Goal: Task Accomplishment & Management: Use online tool/utility

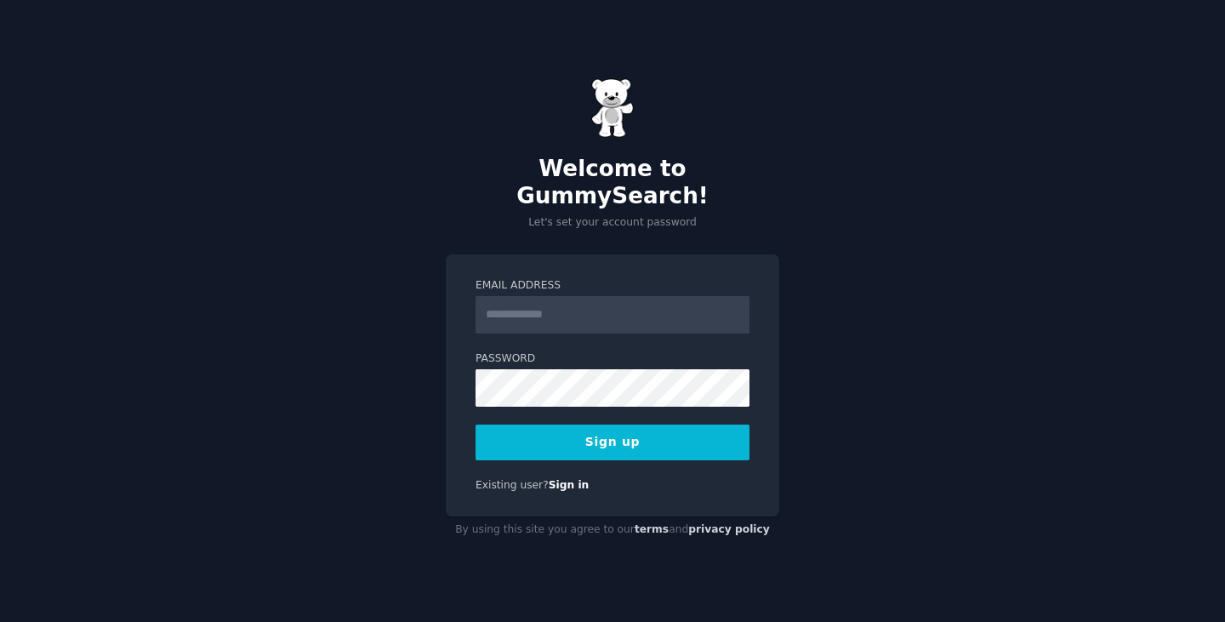
click at [499, 308] on input "Email Address" at bounding box center [613, 314] width 274 height 37
type input "**********"
click at [591, 432] on button "Sign up" at bounding box center [613, 443] width 274 height 36
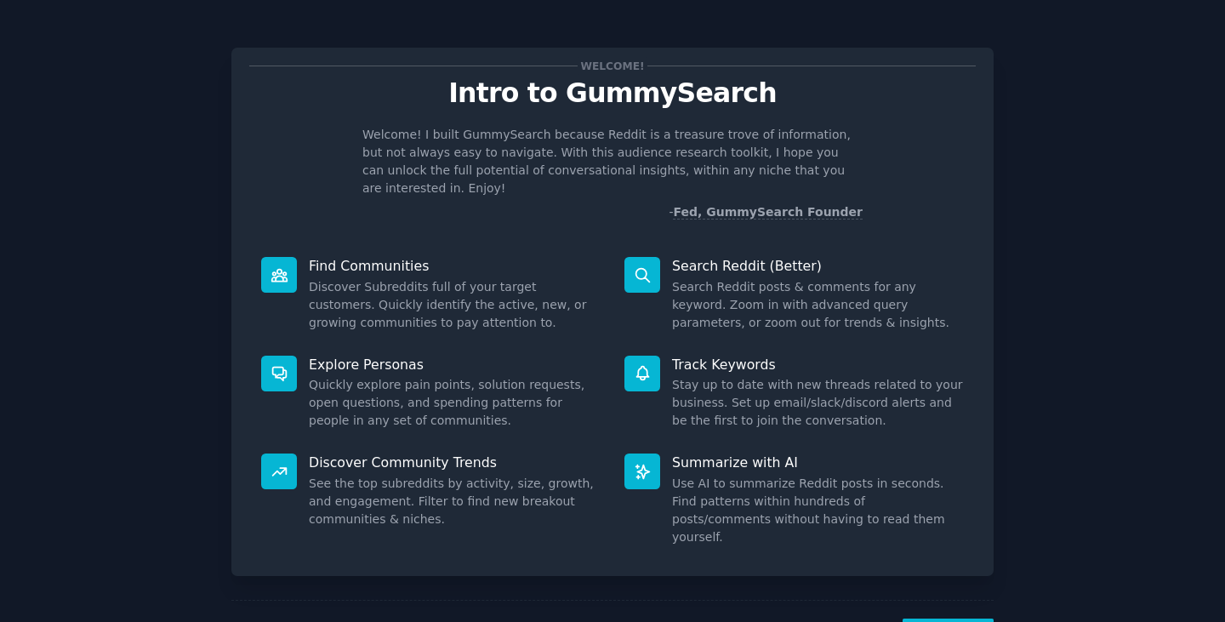
scroll to position [44, 0]
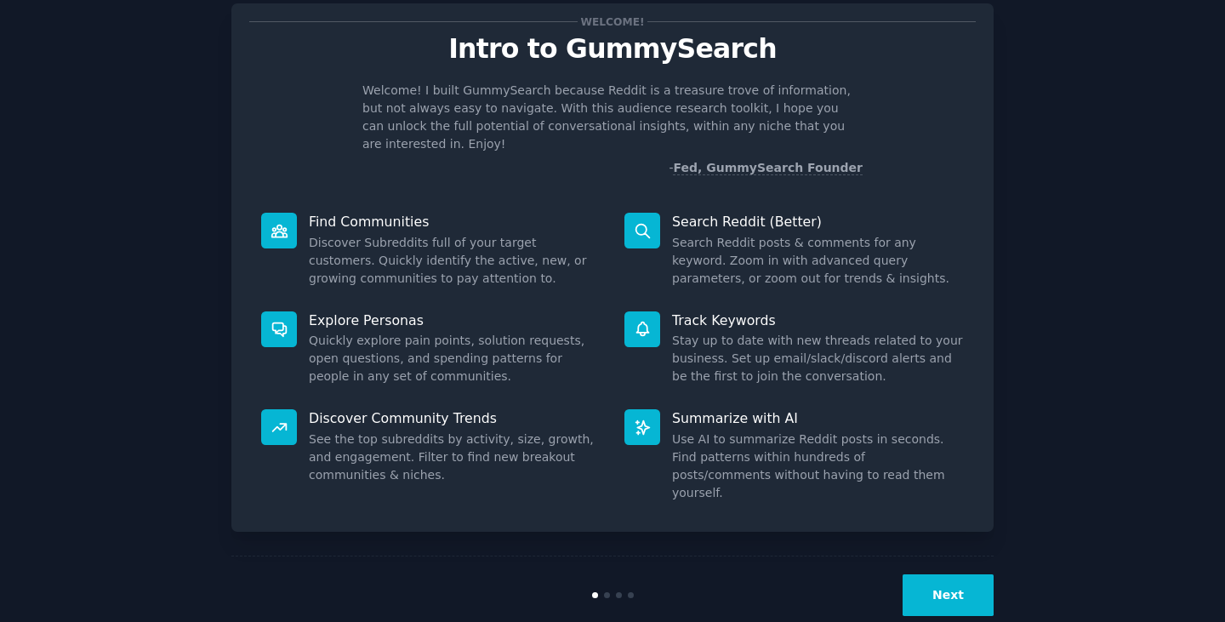
click at [949, 574] on button "Next" at bounding box center [948, 595] width 91 height 42
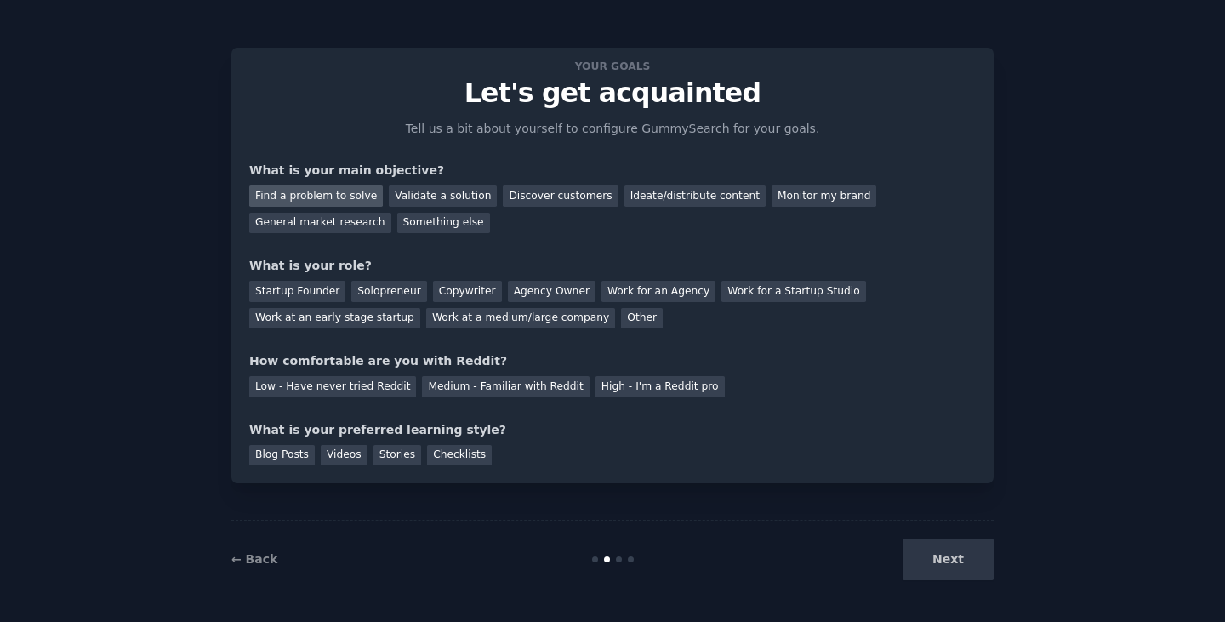
click at [298, 194] on div "Find a problem to solve" at bounding box center [316, 195] width 134 height 21
click at [413, 199] on div "Validate a solution" at bounding box center [443, 195] width 108 height 21
click at [289, 199] on div "Find a problem to solve" at bounding box center [316, 195] width 134 height 21
click at [282, 292] on div "Startup Founder" at bounding box center [297, 291] width 96 height 21
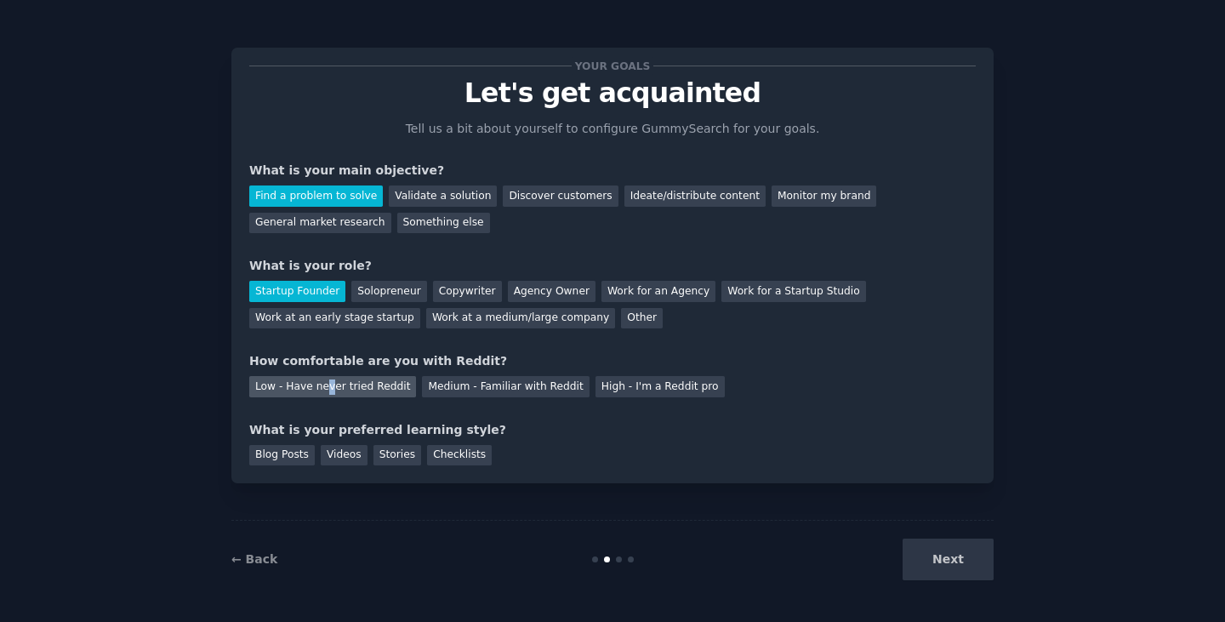
click at [324, 385] on div "Low - Have never tried Reddit" at bounding box center [332, 386] width 167 height 21
click at [274, 455] on div "Blog Posts" at bounding box center [282, 455] width 66 height 21
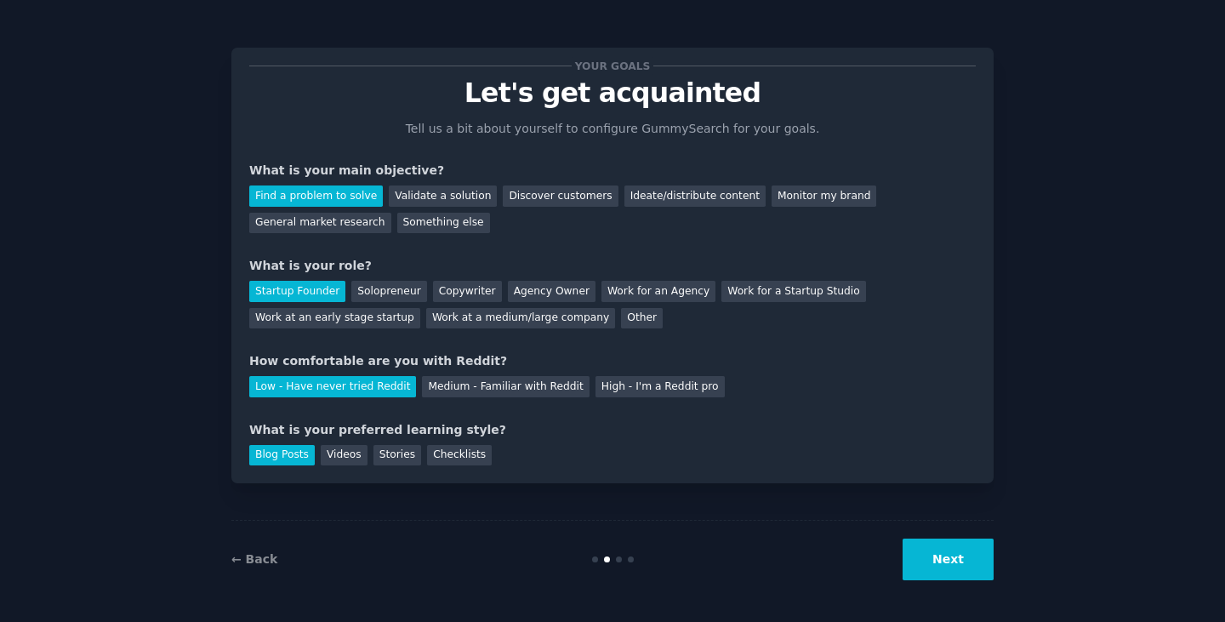
click at [947, 563] on button "Next" at bounding box center [948, 560] width 91 height 42
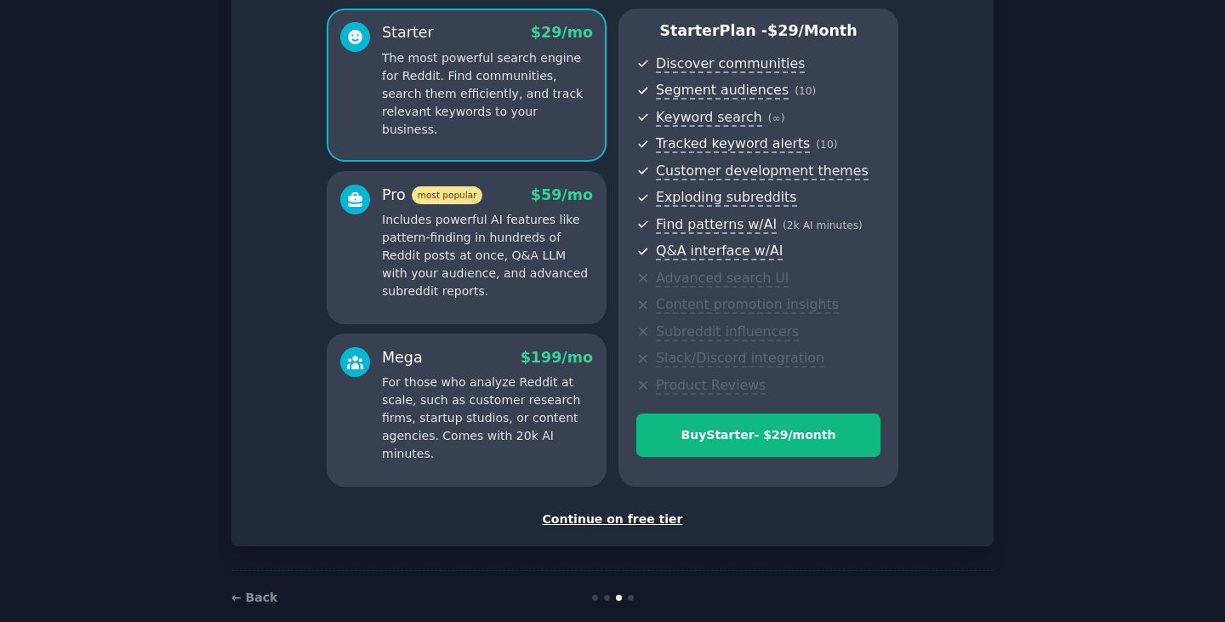
scroll to position [170, 0]
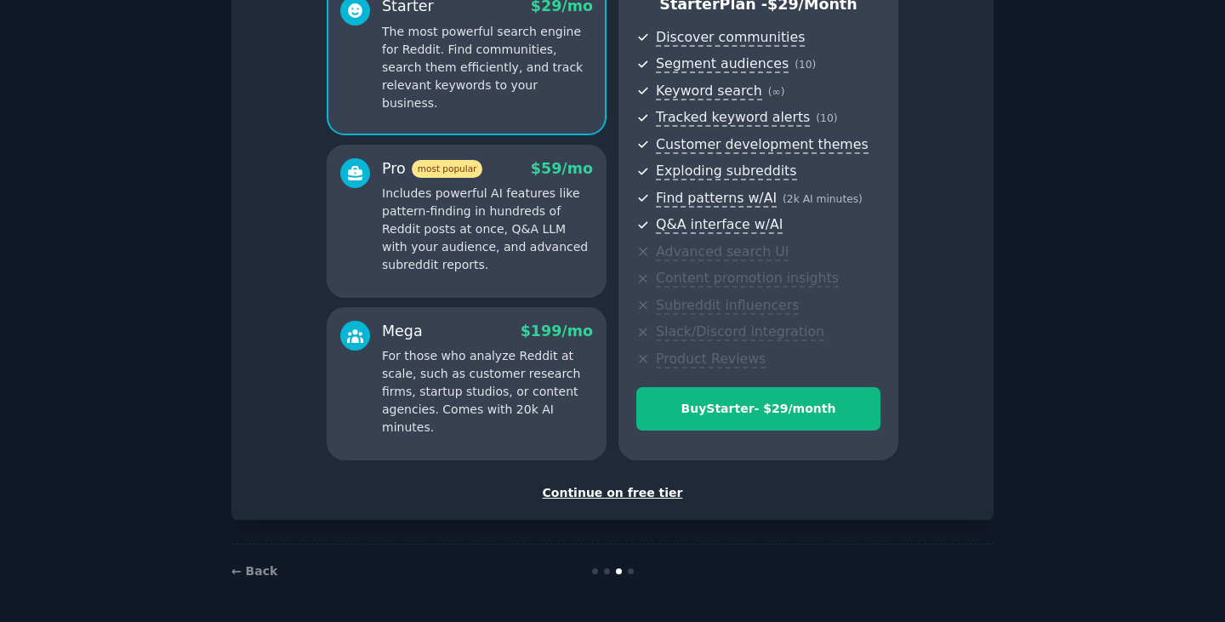
click at [610, 494] on div "Continue on free tier" at bounding box center [612, 493] width 727 height 18
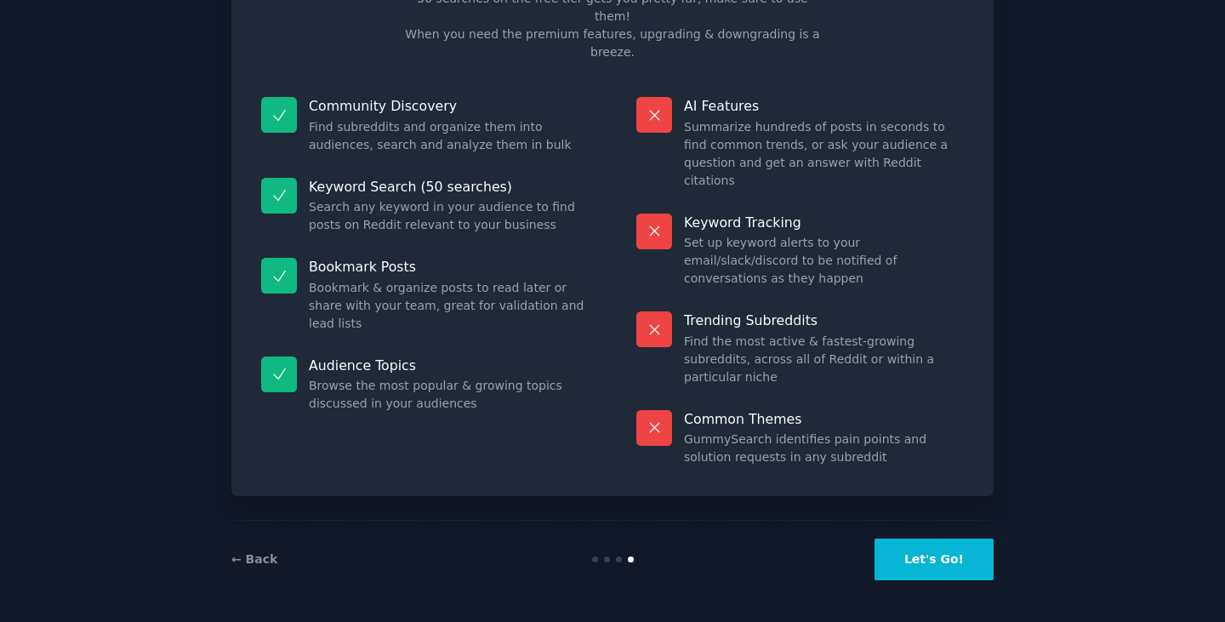
scroll to position [41, 0]
